Goal: Transaction & Acquisition: Book appointment/travel/reservation

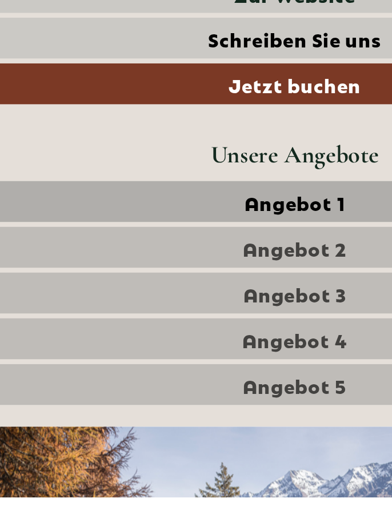
scroll to position [309, 0]
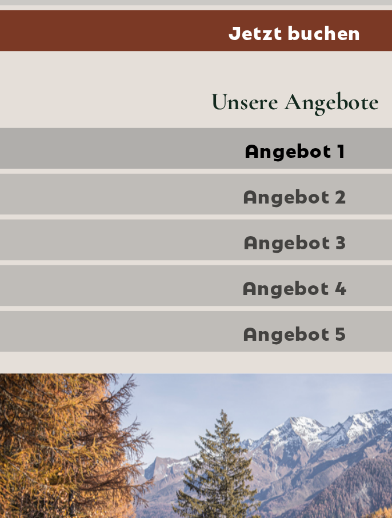
click at [205, 283] on span "Angebot 1" at bounding box center [196, 291] width 62 height 16
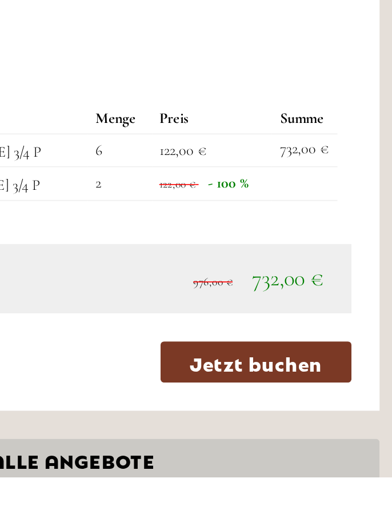
scroll to position [1525, 0]
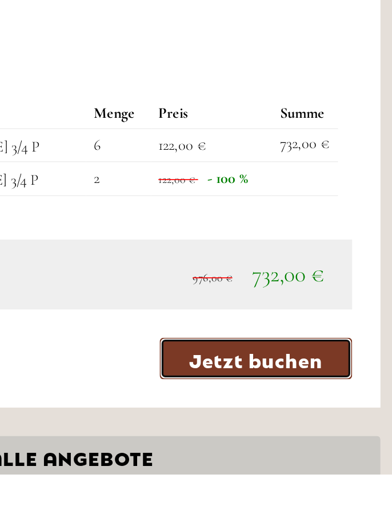
click at [313, 435] on link "Jetzt buchen" at bounding box center [308, 447] width 117 height 25
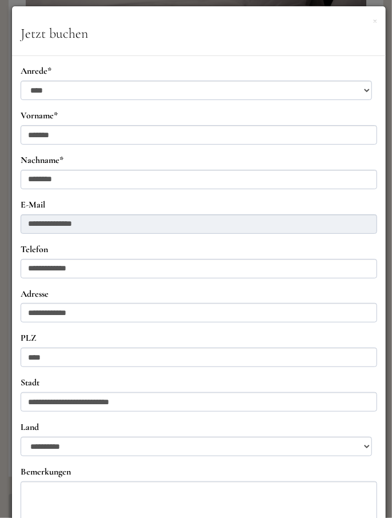
scroll to position [0, 0]
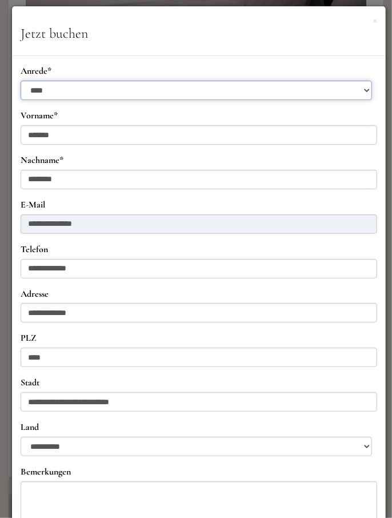
click at [226, 84] on select "**********" at bounding box center [196, 90] width 351 height 19
